Goal: Find specific page/section: Find specific page/section

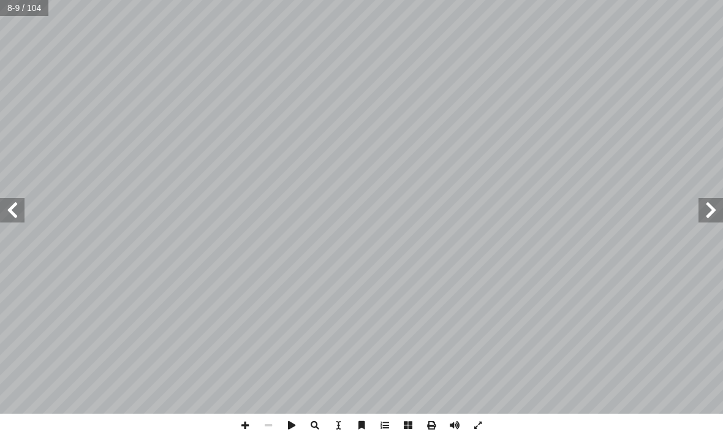
click at [12, 210] on span at bounding box center [12, 210] width 25 height 25
click at [707, 208] on span at bounding box center [711, 210] width 25 height 25
click at [15, 214] on span at bounding box center [12, 210] width 25 height 25
click at [704, 221] on span at bounding box center [711, 210] width 25 height 25
click at [21, 208] on span at bounding box center [12, 210] width 25 height 25
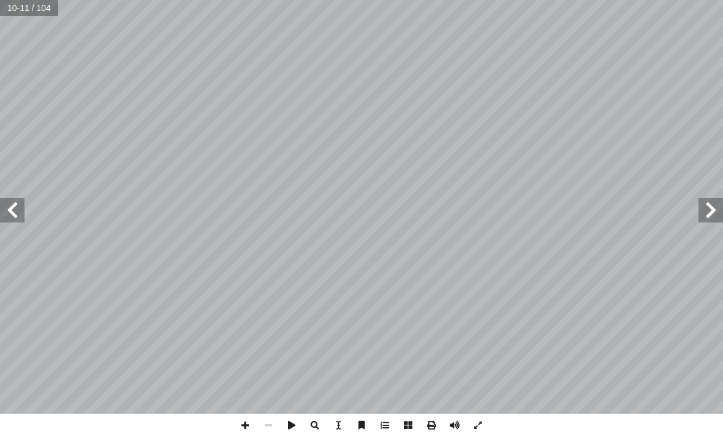
click at [23, 205] on span at bounding box center [12, 210] width 25 height 25
click at [10, 203] on span at bounding box center [12, 210] width 25 height 25
click at [14, 202] on span at bounding box center [12, 210] width 25 height 25
click at [12, 213] on span at bounding box center [12, 210] width 25 height 25
click at [18, 218] on span at bounding box center [12, 210] width 25 height 25
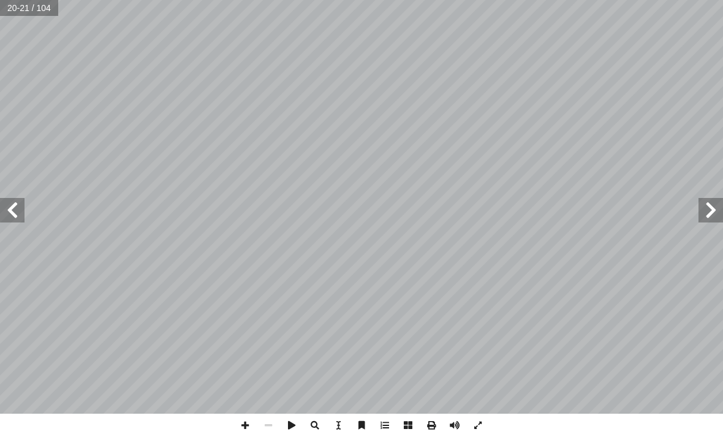
click at [19, 210] on span at bounding box center [12, 210] width 25 height 25
click at [706, 210] on span at bounding box center [711, 210] width 25 height 25
click at [711, 208] on span at bounding box center [711, 210] width 25 height 25
click at [711, 213] on span at bounding box center [711, 210] width 25 height 25
click at [702, 218] on span at bounding box center [711, 210] width 25 height 25
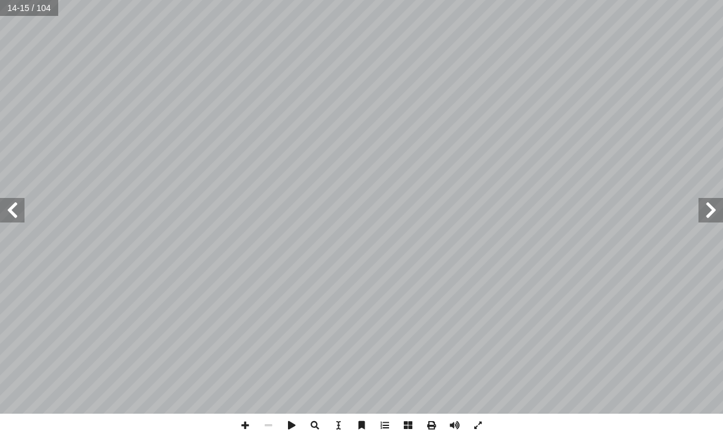
click at [708, 210] on span at bounding box center [711, 210] width 25 height 25
click at [710, 213] on span at bounding box center [711, 210] width 25 height 25
click at [710, 207] on span at bounding box center [711, 210] width 25 height 25
click at [709, 208] on span at bounding box center [711, 210] width 25 height 25
click at [711, 204] on span at bounding box center [711, 210] width 25 height 25
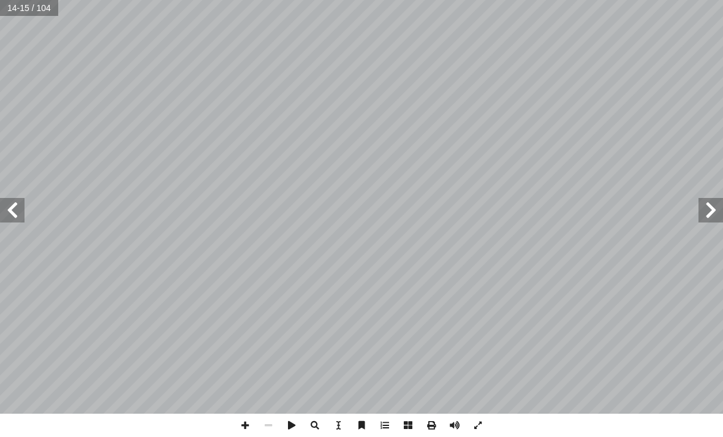
click at [714, 207] on span at bounding box center [711, 210] width 25 height 25
click at [17, 204] on span at bounding box center [12, 210] width 25 height 25
click at [15, 213] on span at bounding box center [12, 210] width 25 height 25
click at [702, 220] on span at bounding box center [711, 210] width 25 height 25
click at [4, 217] on span at bounding box center [12, 210] width 25 height 25
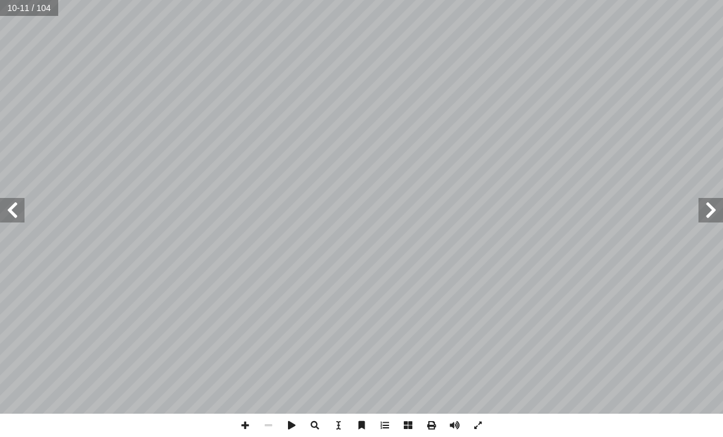
click at [23, 211] on span at bounding box center [12, 210] width 25 height 25
click at [16, 207] on span at bounding box center [12, 210] width 25 height 25
click at [19, 216] on span at bounding box center [12, 210] width 25 height 25
click at [708, 207] on span at bounding box center [711, 210] width 25 height 25
click at [704, 207] on span at bounding box center [711, 210] width 25 height 25
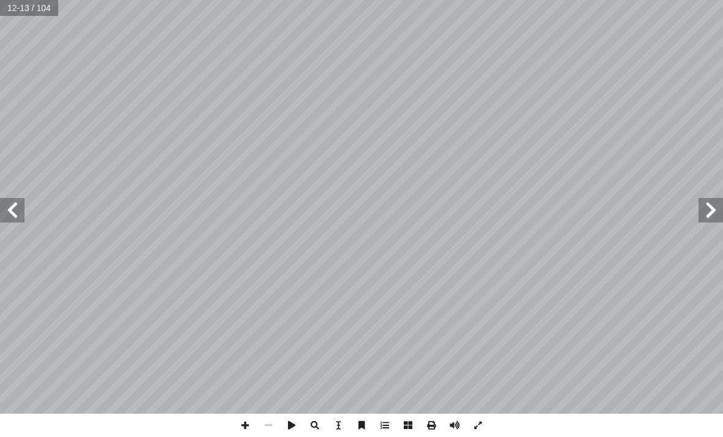
click at [17, 212] on span at bounding box center [12, 210] width 25 height 25
click at [714, 200] on span at bounding box center [711, 210] width 25 height 25
click at [707, 205] on span at bounding box center [711, 210] width 25 height 25
click at [702, 208] on span at bounding box center [711, 210] width 25 height 25
click at [20, 213] on span at bounding box center [12, 210] width 25 height 25
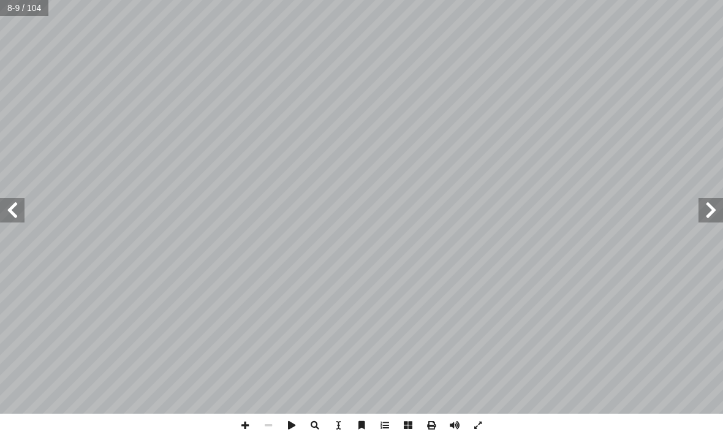
click at [5, 210] on span at bounding box center [12, 210] width 25 height 25
click at [21, 220] on span at bounding box center [12, 210] width 25 height 25
click at [21, 210] on span at bounding box center [12, 210] width 25 height 25
click at [23, 202] on span at bounding box center [12, 210] width 25 height 25
click at [6, 221] on span at bounding box center [12, 210] width 25 height 25
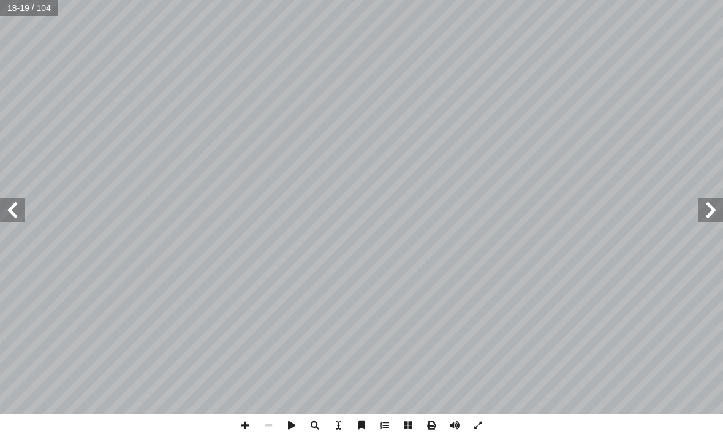
click at [19, 213] on span at bounding box center [12, 210] width 25 height 25
click at [15, 216] on span at bounding box center [12, 210] width 25 height 25
click at [717, 216] on span at bounding box center [711, 210] width 25 height 25
click at [699, 214] on span at bounding box center [711, 210] width 25 height 25
click at [700, 218] on span at bounding box center [711, 210] width 25 height 25
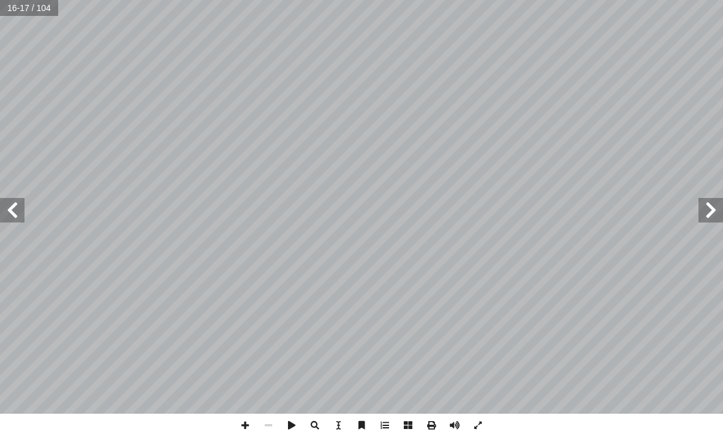
click at [710, 215] on span at bounding box center [711, 210] width 25 height 25
click at [704, 207] on span at bounding box center [711, 210] width 25 height 25
click at [716, 205] on span at bounding box center [711, 210] width 25 height 25
click at [11, 208] on span at bounding box center [12, 210] width 25 height 25
click at [16, 207] on span at bounding box center [12, 210] width 25 height 25
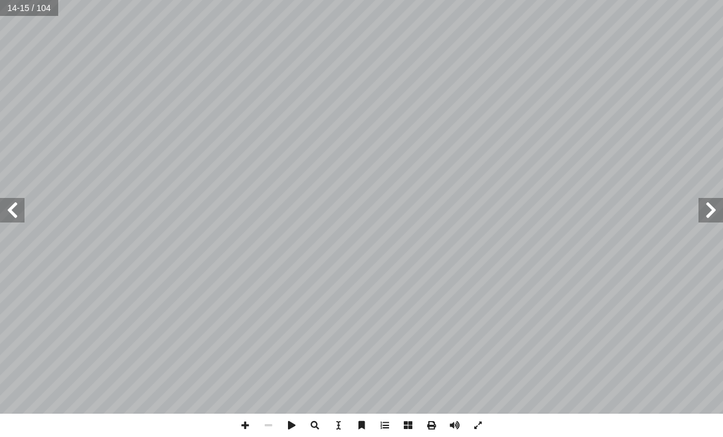
click at [705, 199] on span at bounding box center [711, 210] width 25 height 25
click at [704, 205] on span at bounding box center [711, 210] width 25 height 25
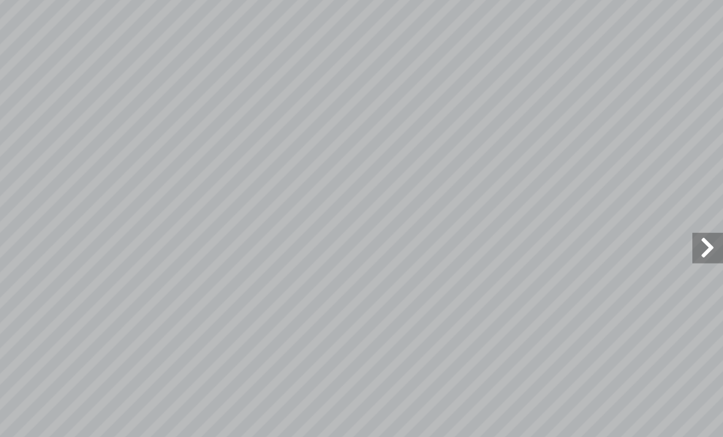
click at [699, 198] on span at bounding box center [711, 210] width 25 height 25
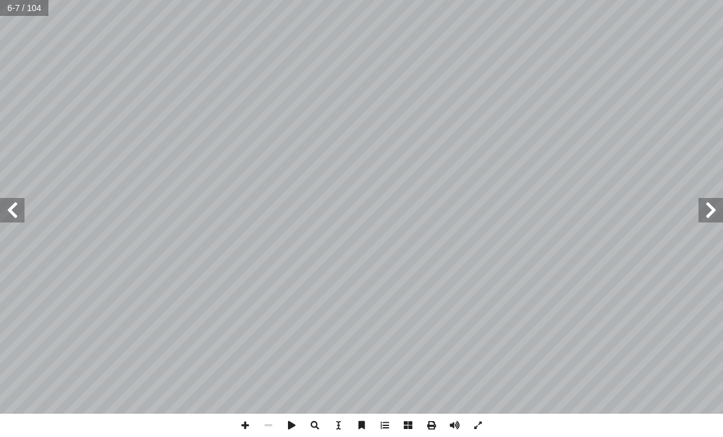
click at [22, 207] on span at bounding box center [12, 210] width 25 height 25
click at [24, 216] on span at bounding box center [12, 210] width 25 height 25
click at [14, 214] on span at bounding box center [12, 210] width 25 height 25
click at [24, 221] on span at bounding box center [12, 210] width 25 height 25
click at [17, 218] on span at bounding box center [12, 210] width 25 height 25
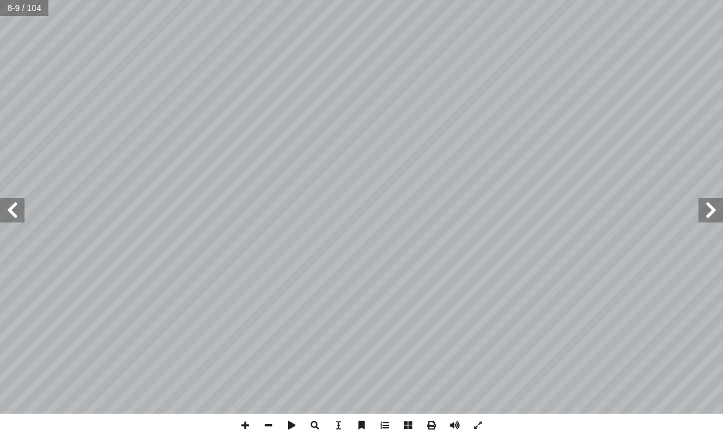
click at [705, 206] on span at bounding box center [711, 210] width 25 height 25
click at [710, 217] on span at bounding box center [711, 210] width 25 height 25
click at [699, 213] on span at bounding box center [711, 210] width 25 height 25
click at [23, 220] on span at bounding box center [12, 210] width 25 height 25
click at [17, 218] on span at bounding box center [12, 210] width 25 height 25
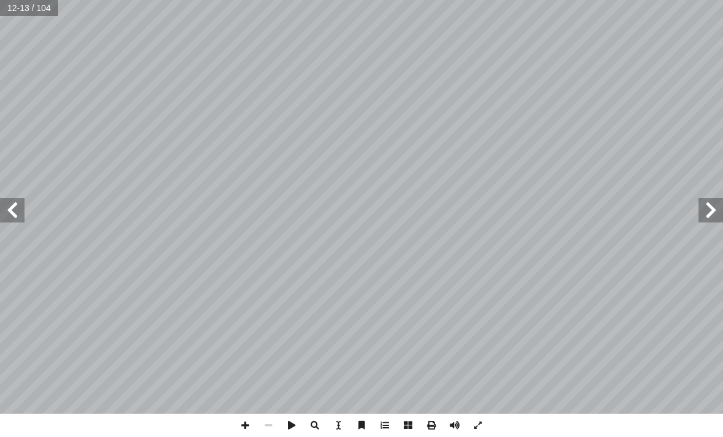
click at [9, 205] on span at bounding box center [12, 210] width 25 height 25
click at [708, 214] on span at bounding box center [711, 210] width 25 height 25
click at [15, 218] on span at bounding box center [12, 210] width 25 height 25
click at [716, 210] on span at bounding box center [711, 210] width 25 height 25
click at [705, 221] on span at bounding box center [711, 210] width 25 height 25
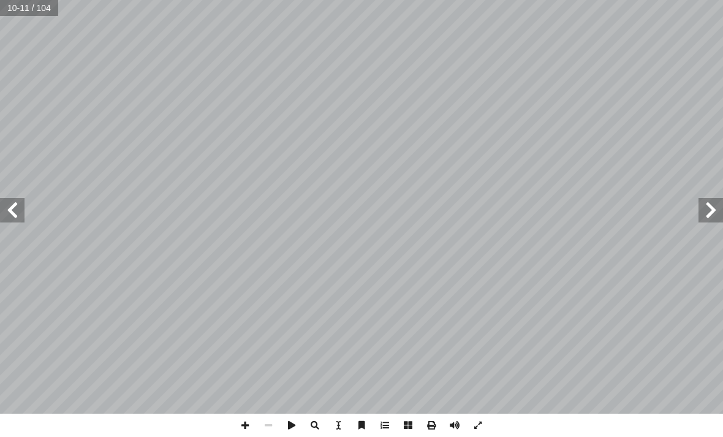
click at [705, 212] on span at bounding box center [711, 210] width 25 height 25
click at [22, 217] on span at bounding box center [12, 210] width 25 height 25
click at [20, 219] on span at bounding box center [12, 210] width 25 height 25
click at [15, 221] on span at bounding box center [12, 210] width 25 height 25
click at [709, 214] on span at bounding box center [711, 210] width 25 height 25
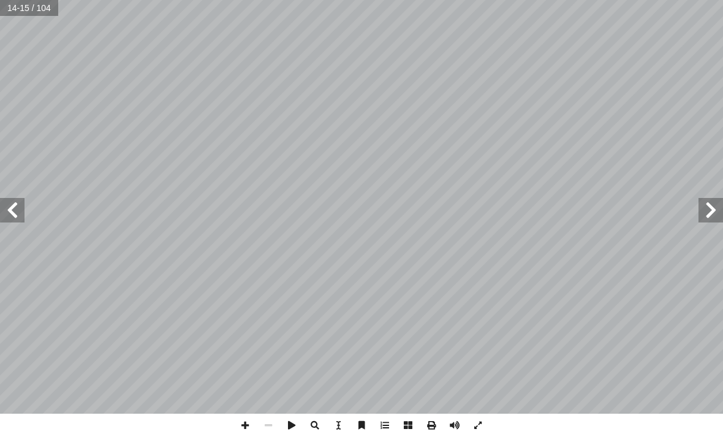
click at [17, 221] on span at bounding box center [12, 210] width 25 height 25
click at [22, 205] on span at bounding box center [12, 210] width 25 height 25
click at [701, 199] on span at bounding box center [711, 210] width 25 height 25
click at [706, 211] on span at bounding box center [711, 210] width 25 height 25
click at [20, 213] on span at bounding box center [12, 210] width 25 height 25
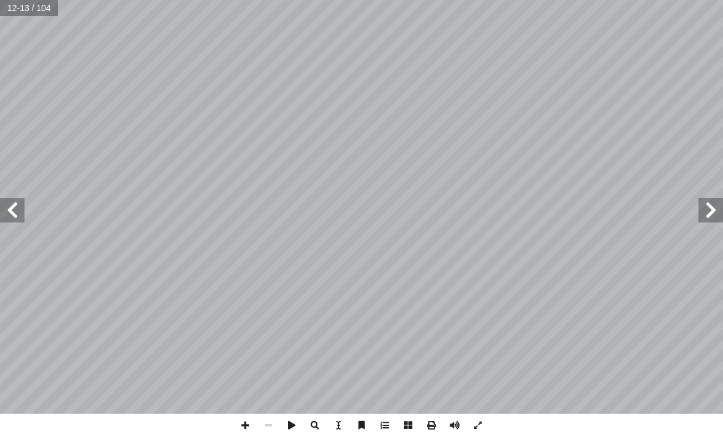
click at [706, 204] on span at bounding box center [711, 210] width 25 height 25
click at [9, 208] on span at bounding box center [12, 210] width 25 height 25
click at [13, 215] on span at bounding box center [12, 210] width 25 height 25
click at [706, 203] on span at bounding box center [711, 210] width 25 height 25
click at [708, 209] on span at bounding box center [711, 210] width 25 height 25
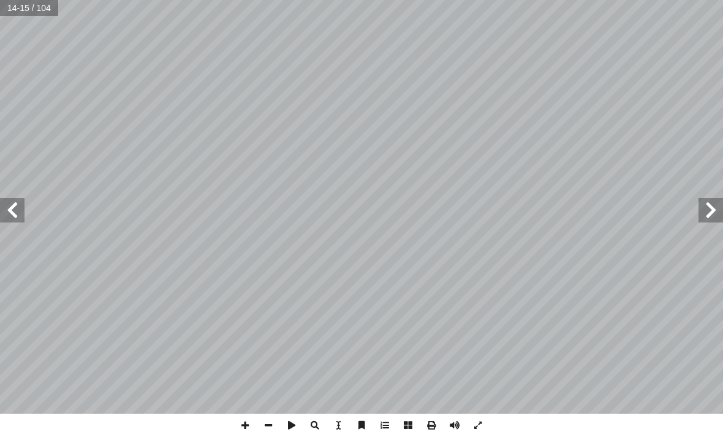
click at [709, 210] on span at bounding box center [711, 210] width 25 height 25
click at [17, 209] on span at bounding box center [12, 210] width 25 height 25
click at [7, 199] on span at bounding box center [12, 210] width 25 height 25
click at [21, 198] on span at bounding box center [12, 210] width 25 height 25
click at [16, 206] on span at bounding box center [12, 210] width 25 height 25
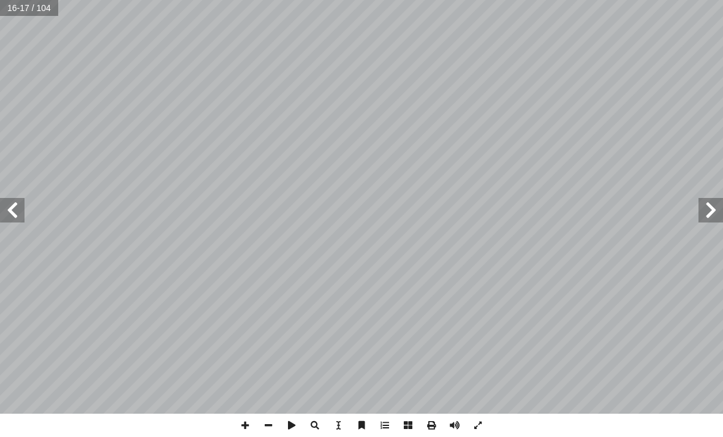
click at [21, 203] on span at bounding box center [12, 210] width 25 height 25
click at [699, 221] on span at bounding box center [711, 210] width 25 height 25
click at [706, 206] on span at bounding box center [711, 210] width 25 height 25
click at [22, 218] on span at bounding box center [12, 210] width 25 height 25
click at [18, 206] on span at bounding box center [12, 210] width 25 height 25
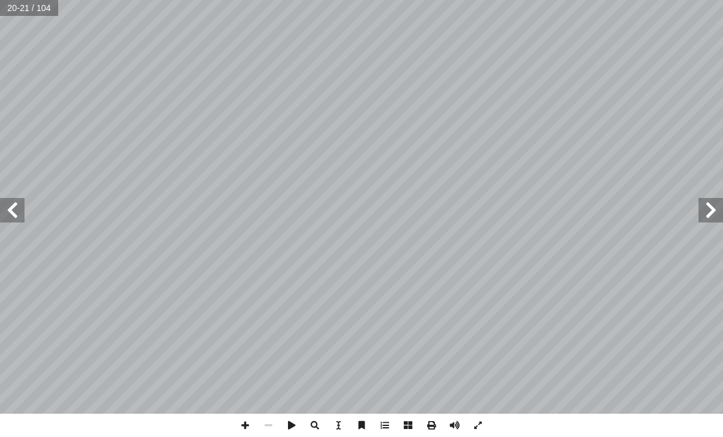
click at [16, 211] on span at bounding box center [12, 210] width 25 height 25
